Goal: Register for event/course

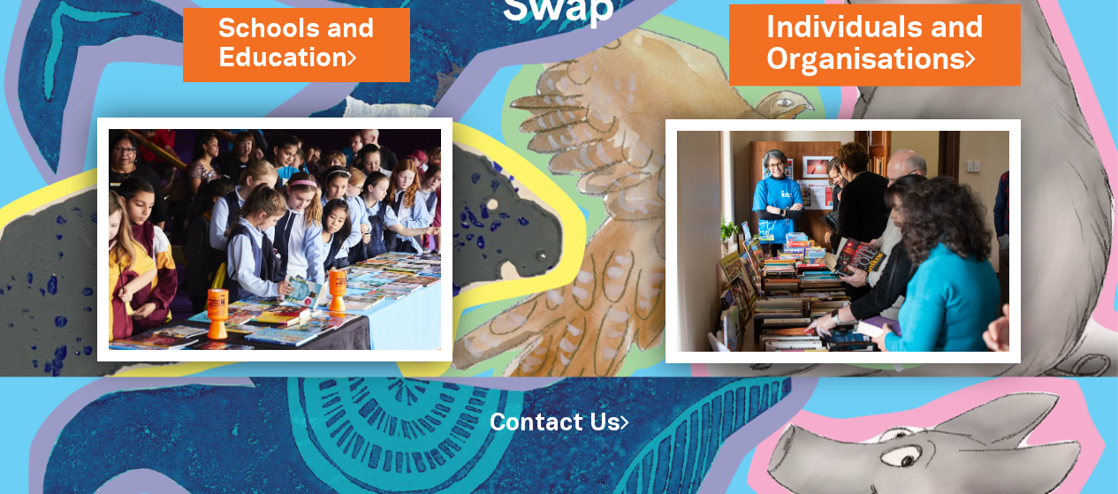
scroll to position [183, 0]
click at [873, 32] on link "Individuals and Organisations" at bounding box center [874, 44] width 217 height 74
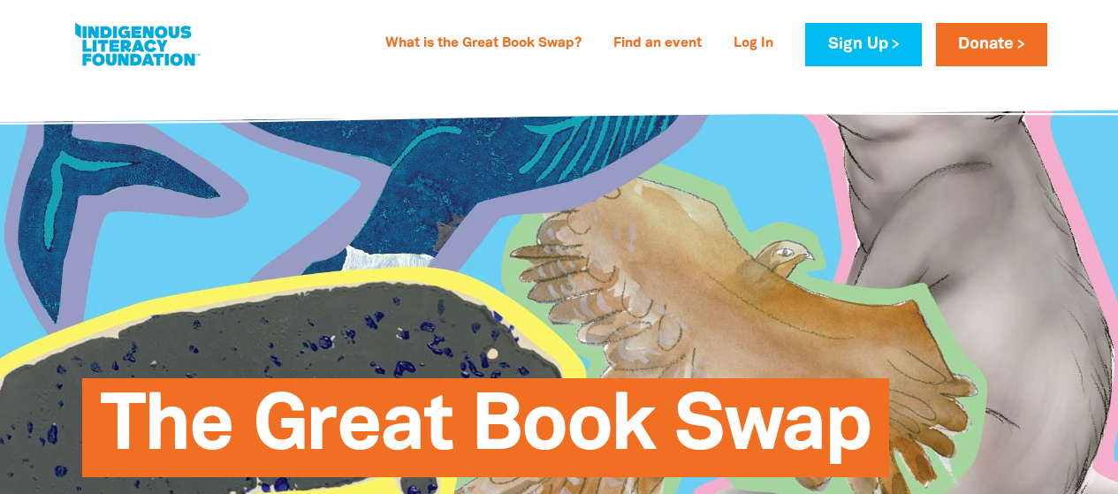
select select "AU"
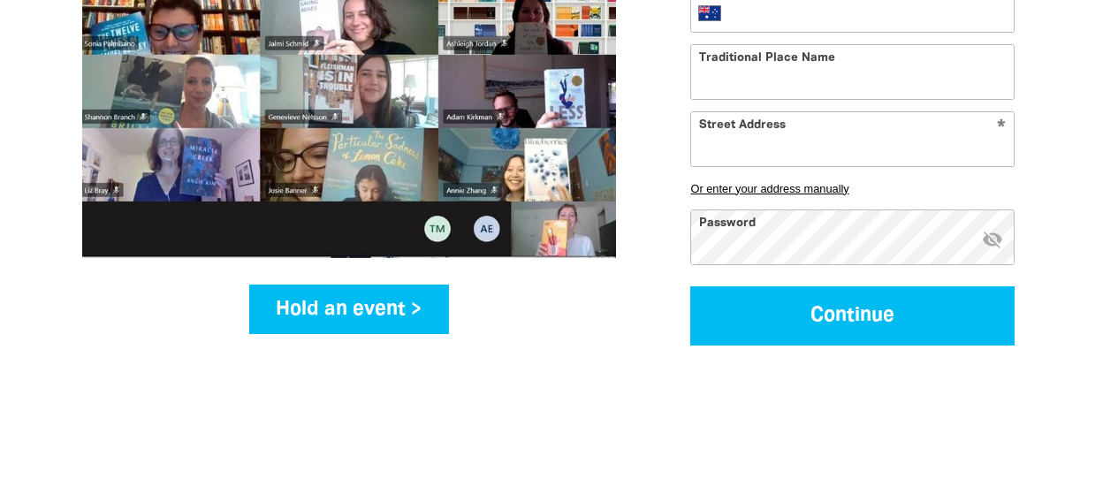
scroll to position [2475, 0]
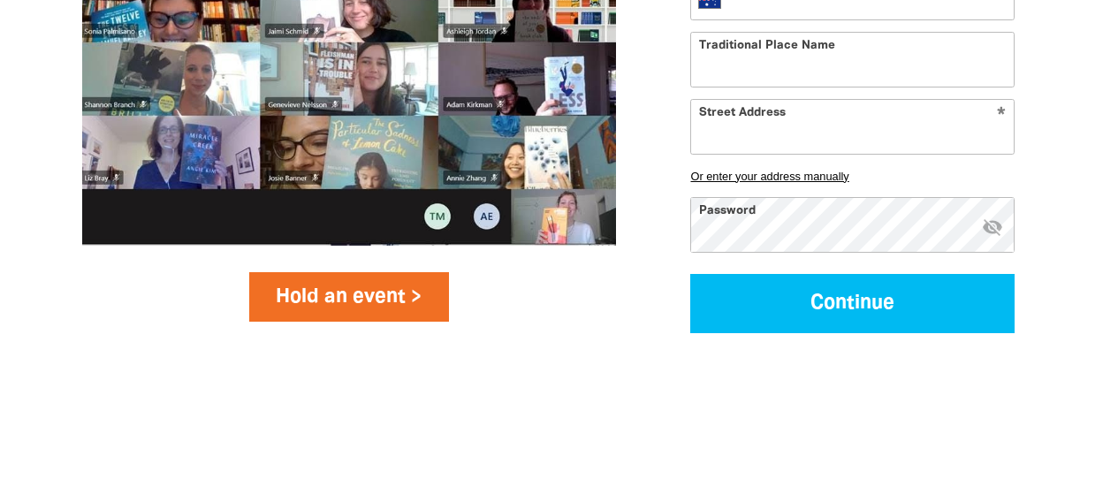
click at [355, 278] on link "Hold an event >" at bounding box center [349, 296] width 201 height 49
select select "AU"
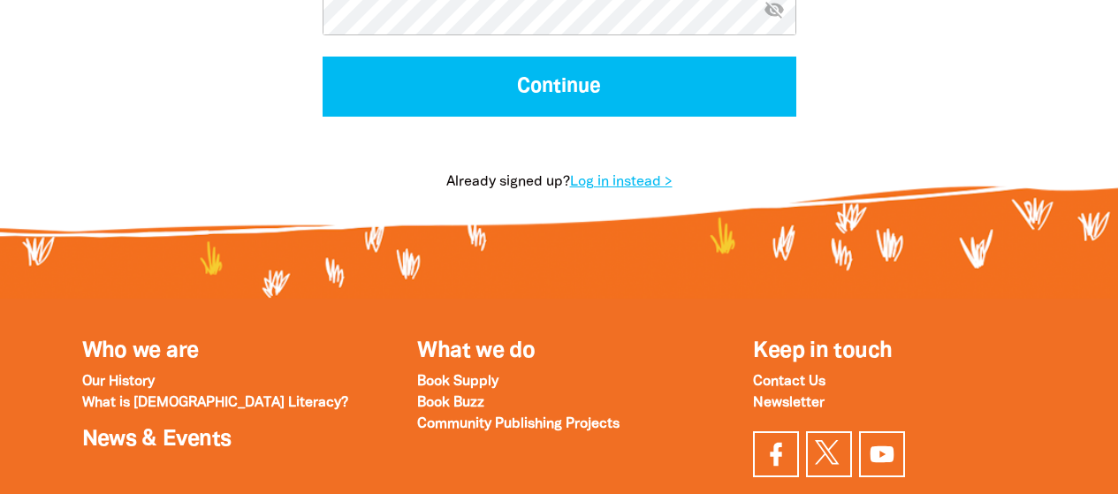
scroll to position [1061, 0]
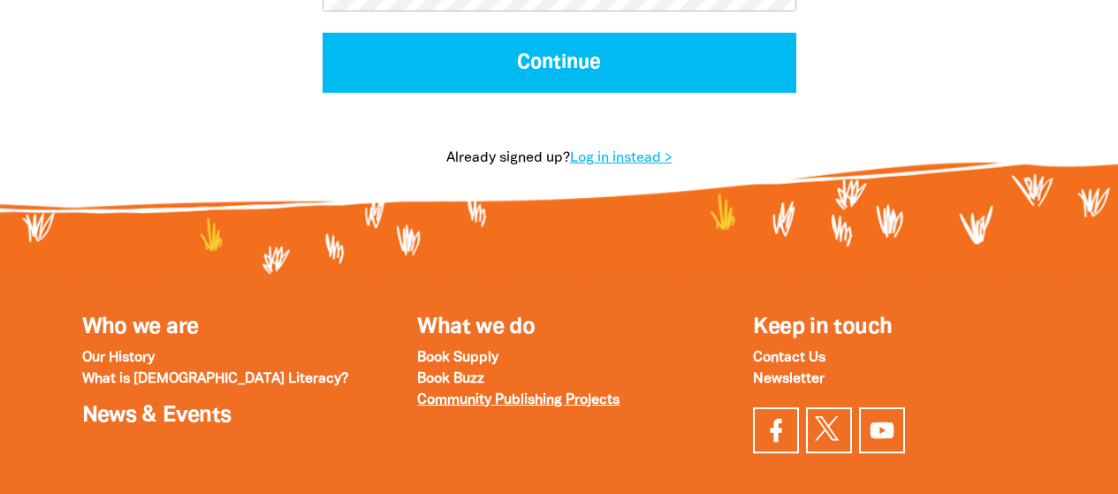
click at [502, 402] on strong "Community Publishing Projects" at bounding box center [518, 400] width 202 height 12
